Goal: Task Accomplishment & Management: Manage account settings

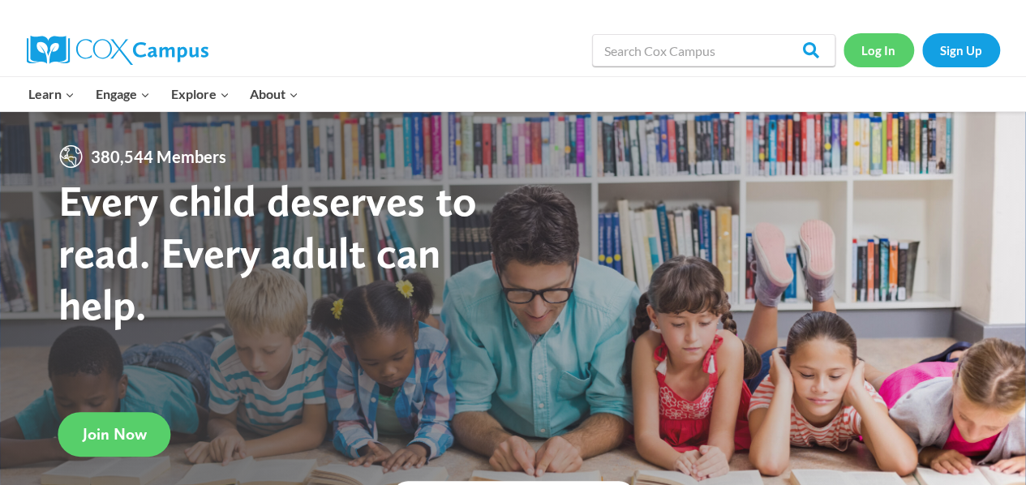
click at [887, 52] on link "Log In" at bounding box center [878, 49] width 71 height 33
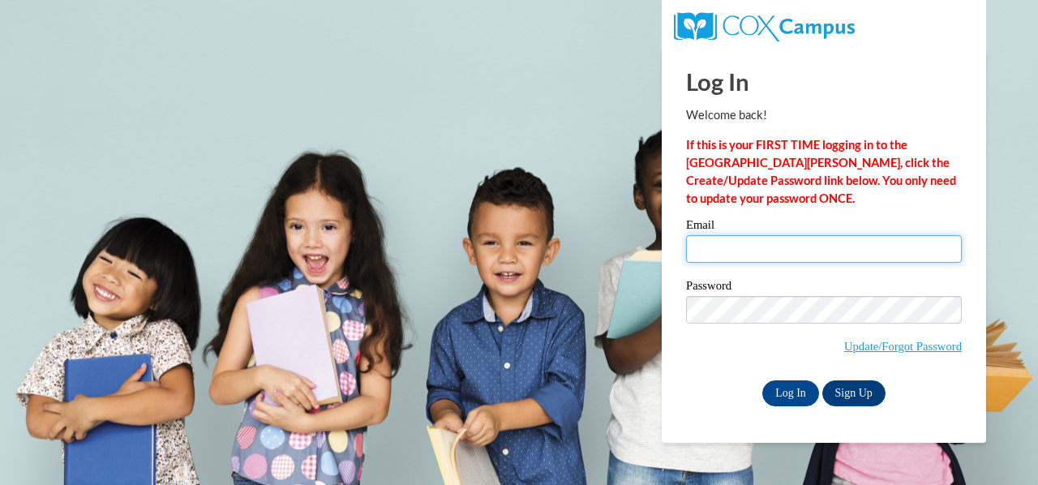
click at [754, 261] on input "Email" at bounding box center [824, 249] width 276 height 28
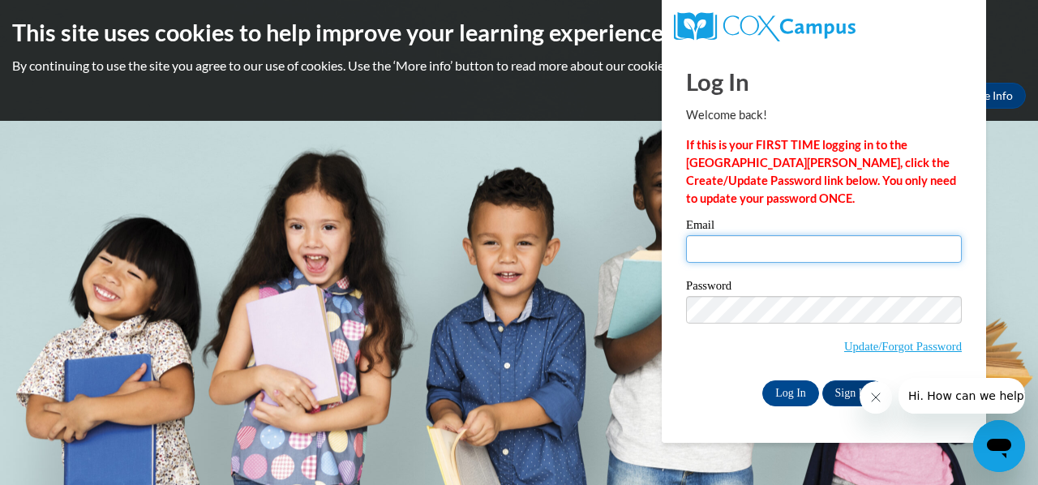
type input "[EMAIL_ADDRESS][DOMAIN_NAME]"
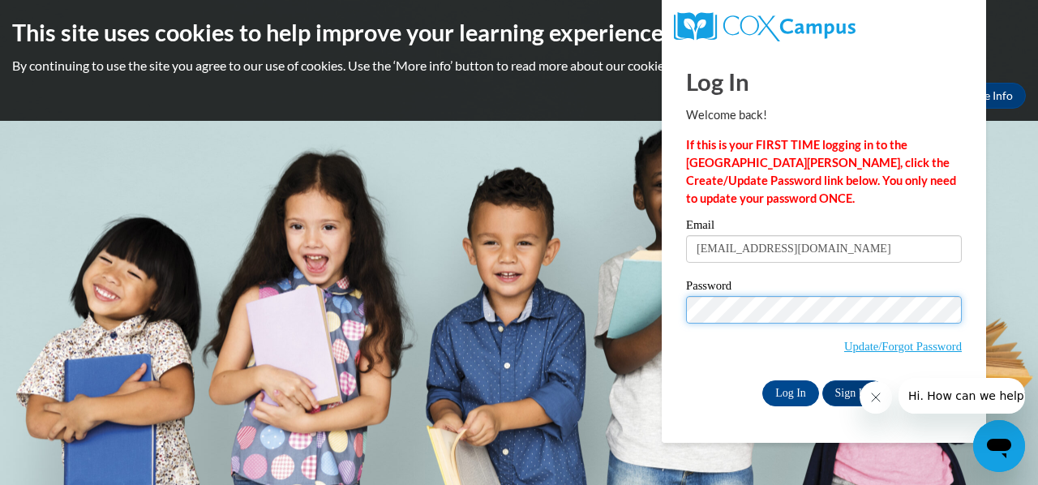
click at [762, 380] on input "Log In" at bounding box center [790, 393] width 57 height 26
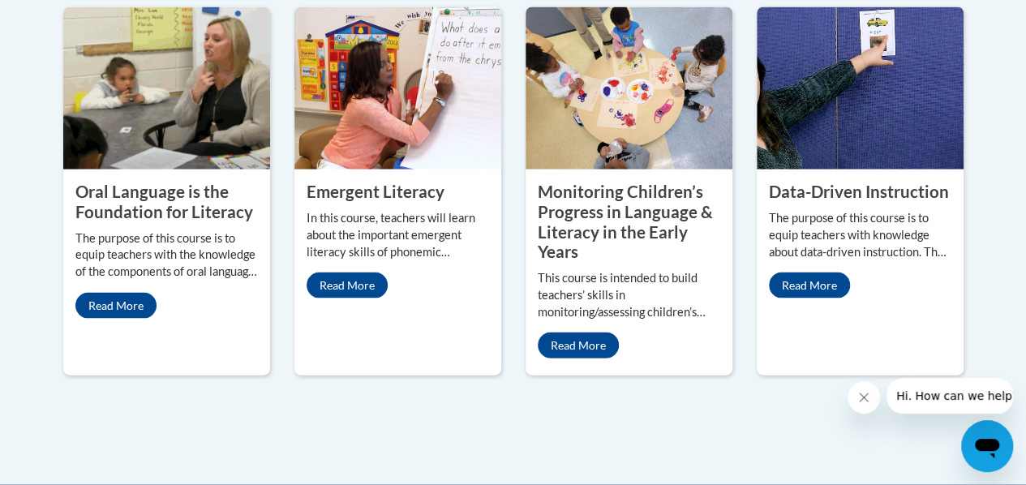
scroll to position [1244, 0]
